Goal: Information Seeking & Learning: Compare options

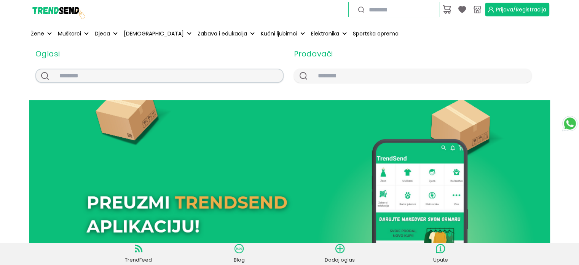
click at [102, 77] on input "text" at bounding box center [168, 75] width 230 height 13
type input "*****"
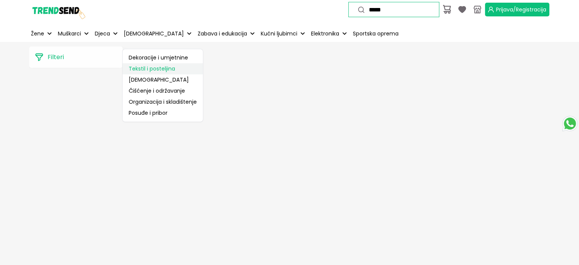
scroll to position [34, 0]
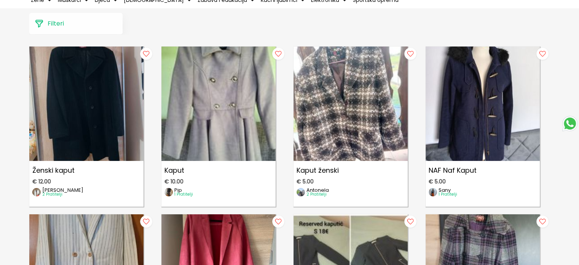
click at [113, 28] on button "Filteri" at bounding box center [75, 23] width 93 height 21
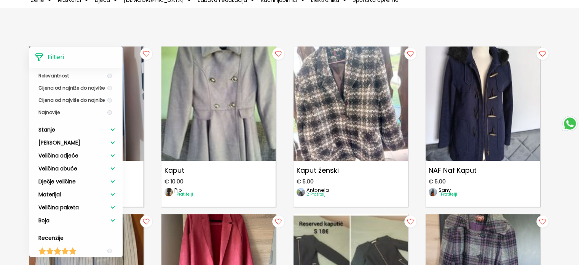
scroll to position [158, 0]
click at [61, 155] on span "Veličina odjeće" at bounding box center [58, 154] width 40 height 8
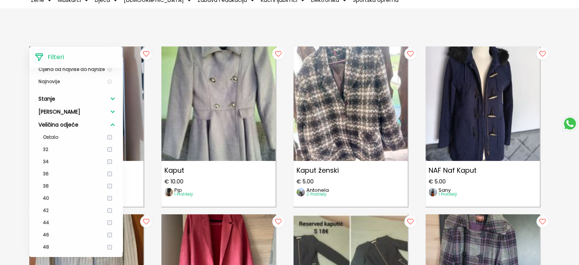
scroll to position [193, 0]
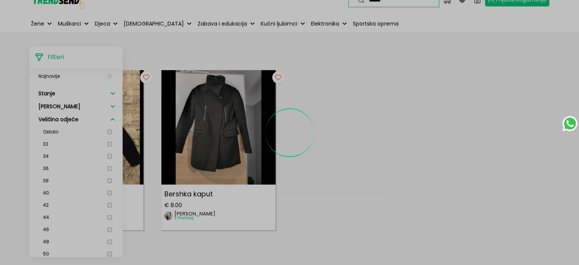
scroll to position [13, 0]
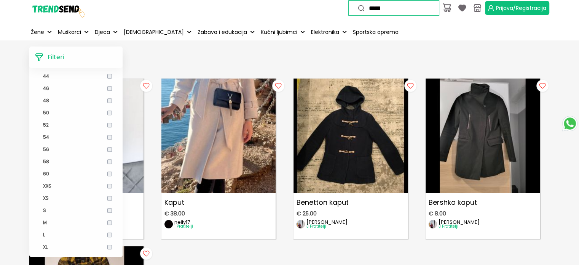
scroll to position [341, 0]
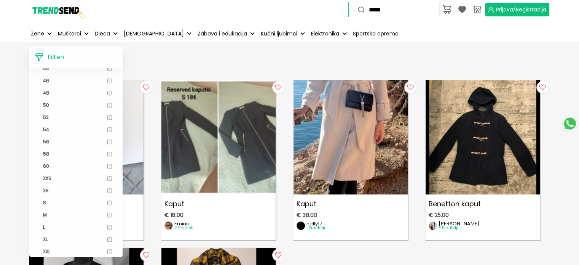
click at [224, 53] on div "Filteri Cijena * Do * Idi Kategorije Žene Žene → Odjeća Žene → Odjeća → Gornji …" at bounding box center [246, 56] width 434 height 21
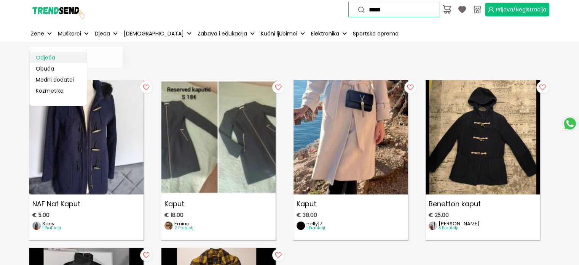
click at [50, 56] on link "Odjeća" at bounding box center [58, 57] width 57 height 11
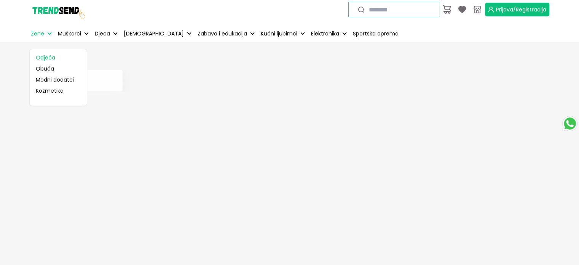
click at [43, 34] on p "Žene" at bounding box center [37, 34] width 13 height 8
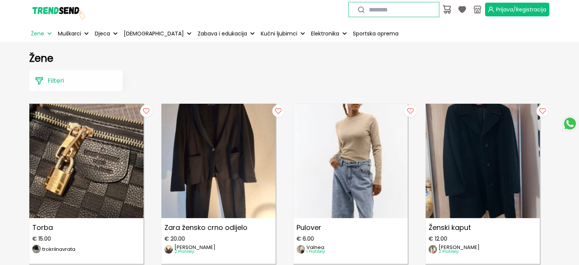
click at [59, 7] on img at bounding box center [57, 9] width 57 height 57
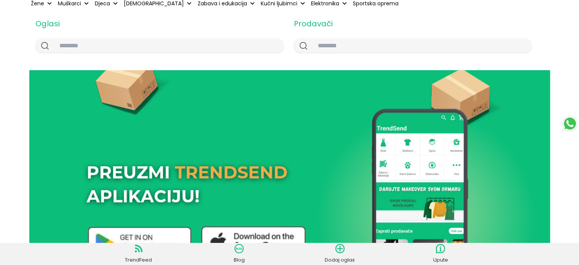
scroll to position [30, 0]
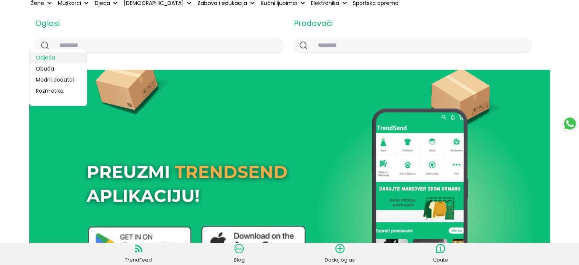
click at [52, 56] on link "Odjeća" at bounding box center [58, 57] width 57 height 11
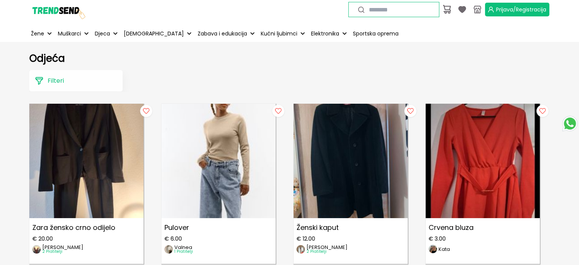
click at [76, 78] on button "Filteri" at bounding box center [75, 80] width 93 height 21
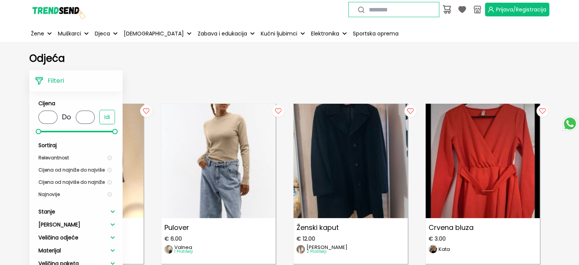
scroll to position [43, 0]
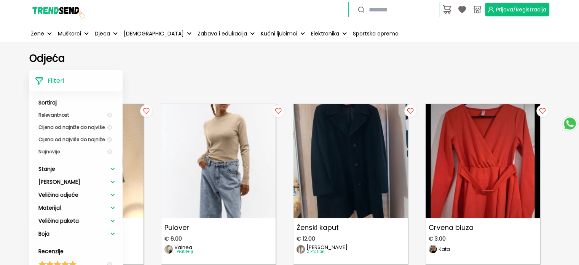
click at [57, 197] on span "Veličina odjeće" at bounding box center [58, 195] width 40 height 8
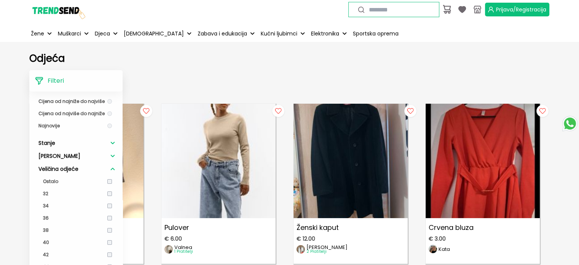
click at [108, 205] on li "34" at bounding box center [76, 206] width 77 height 12
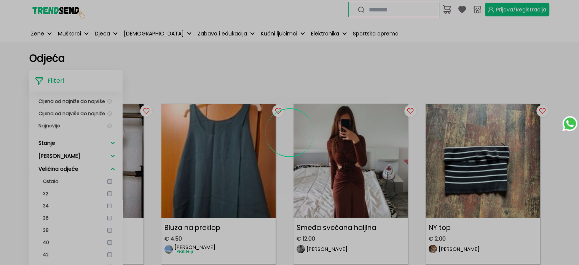
scroll to position [10, 0]
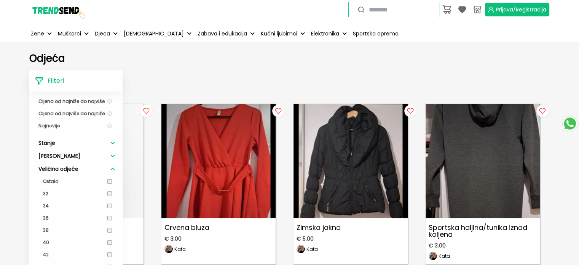
scroll to position [120, 0]
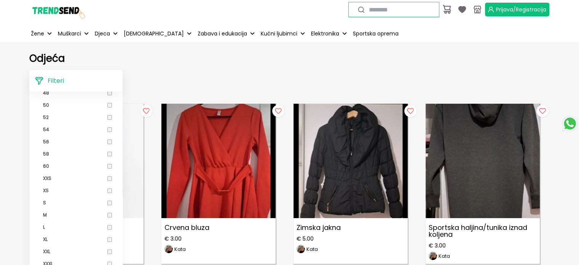
scroll to position [285, 0]
click at [213, 79] on div "Filteri Cijena * Do * Idi Sortiraj Relevantnost Cijena od najniže do najviše Ci…" at bounding box center [246, 80] width 434 height 21
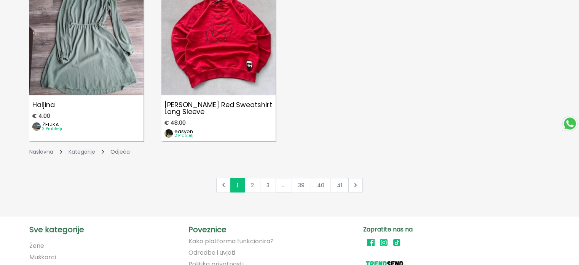
scroll to position [1296, 0]
click at [256, 184] on link "2" at bounding box center [253, 184] width 16 height 14
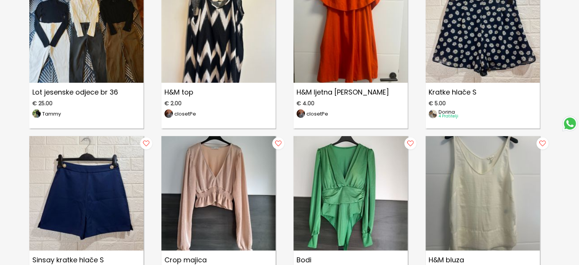
scroll to position [303, 0]
